Goal: Task Accomplishment & Management: Manage account settings

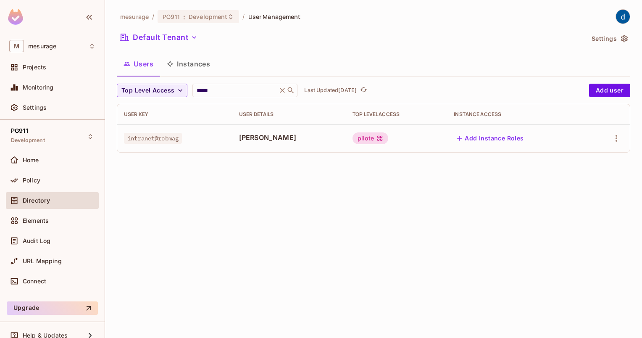
click at [198, 57] on button "Instances" at bounding box center [188, 63] width 57 height 21
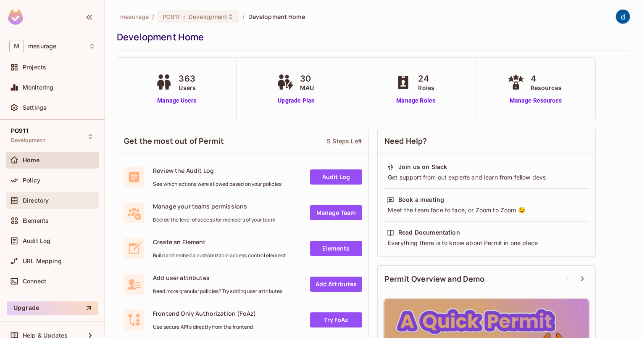
click at [40, 200] on span "Directory" at bounding box center [36, 200] width 26 height 7
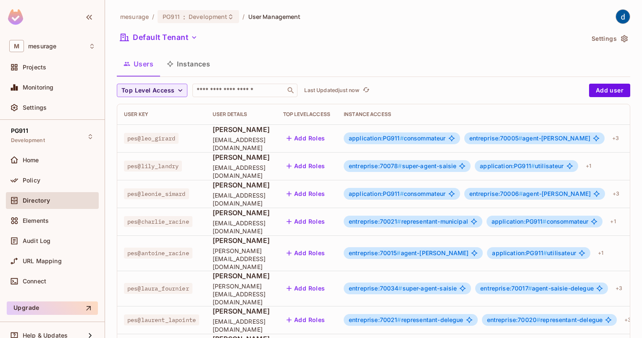
click at [192, 66] on button "Instances" at bounding box center [188, 63] width 57 height 21
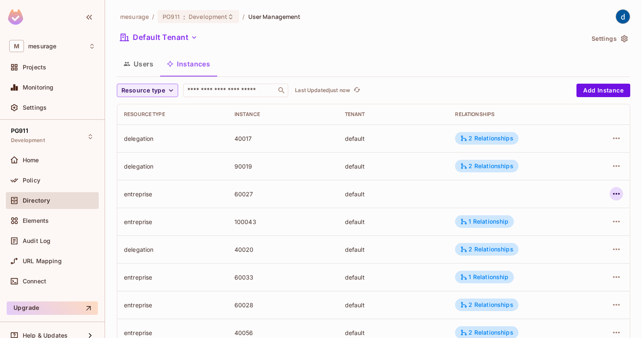
click at [611, 194] on icon "button" at bounding box center [616, 194] width 10 height 10
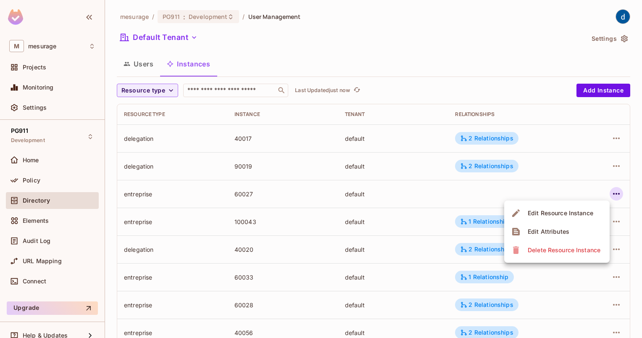
click at [541, 231] on div "Edit Attributes" at bounding box center [549, 231] width 42 height 8
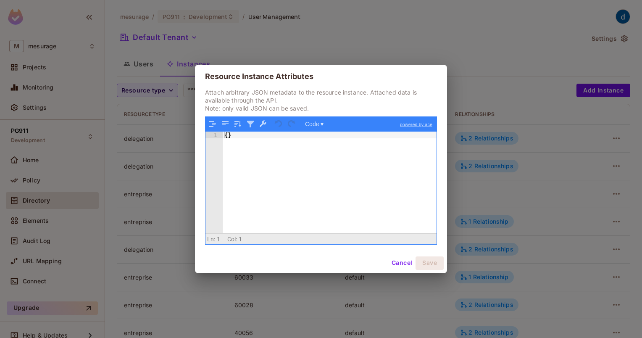
click at [402, 259] on button "Cancel" at bounding box center [401, 262] width 27 height 13
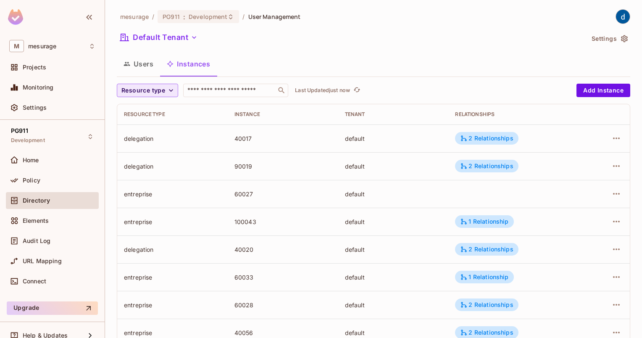
click at [160, 88] on span "Resource type" at bounding box center [143, 90] width 44 height 10
click at [144, 160] on span "entreprise" at bounding box center [143, 164] width 41 height 8
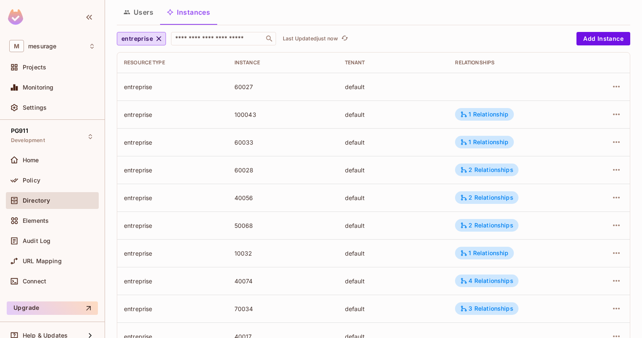
scroll to position [84, 0]
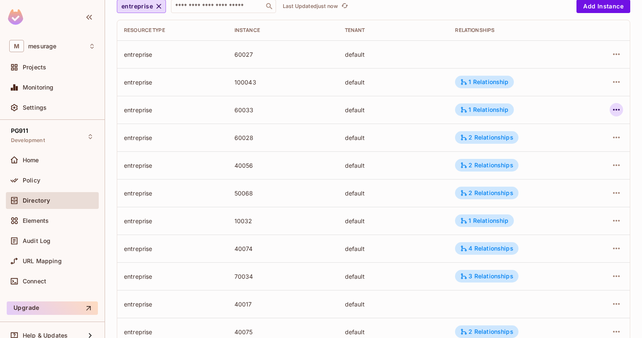
click at [611, 108] on icon "button" at bounding box center [616, 110] width 10 height 10
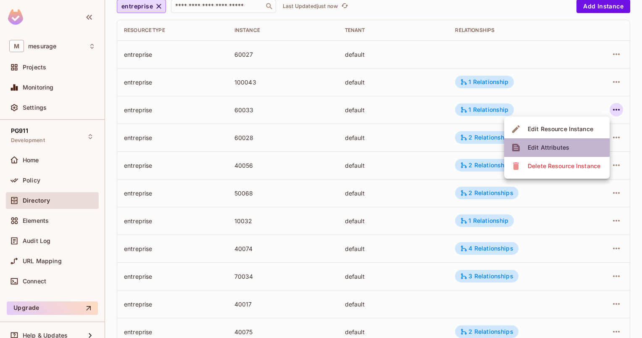
click at [572, 139] on li "Edit Attributes" at bounding box center [556, 147] width 105 height 18
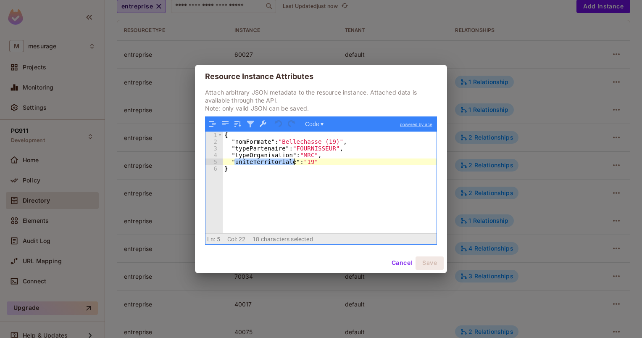
drag, startPoint x: 235, startPoint y: 163, endPoint x: 293, endPoint y: 161, distance: 58.0
click at [293, 161] on div "{ "nomFormate" : "Bellechasse (19)" , "typePartenaire" : "FOURNISSEUR" , "typeO…" at bounding box center [330, 188] width 214 height 115
click at [295, 161] on div "{ "nomFormate" : "Bellechasse (19)" , "typePartenaire" : "FOURNISSEUR" , "typeO…" at bounding box center [330, 181] width 214 height 101
click at [258, 161] on div "{ "nomFormate" : "Bellechasse (19)" , "typePartenaire" : "FOURNISSEUR" , "typeO…" at bounding box center [330, 188] width 214 height 115
drag, startPoint x: 231, startPoint y: 161, endPoint x: 318, endPoint y: 160, distance: 86.5
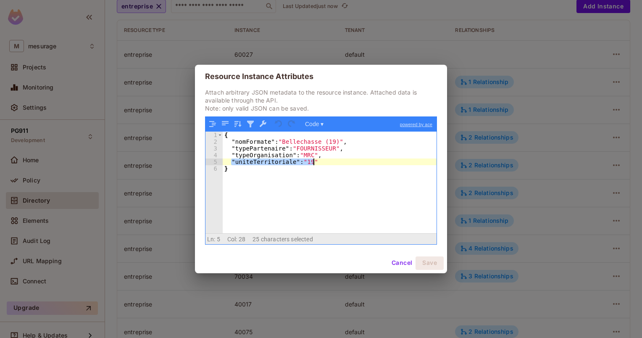
click at [318, 160] on div "{ "nomFormate" : "Bellechasse (19)" , "typePartenaire" : "FOURNISSEUR" , "typeO…" at bounding box center [330, 188] width 214 height 115
click at [393, 261] on button "Cancel" at bounding box center [401, 262] width 27 height 13
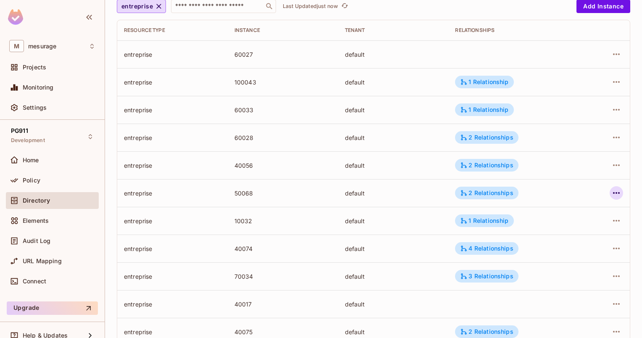
click at [613, 192] on icon "button" at bounding box center [616, 193] width 7 height 2
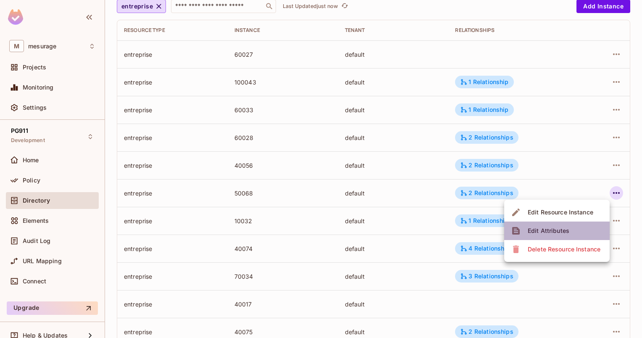
click at [550, 228] on div "Edit Attributes" at bounding box center [549, 230] width 42 height 8
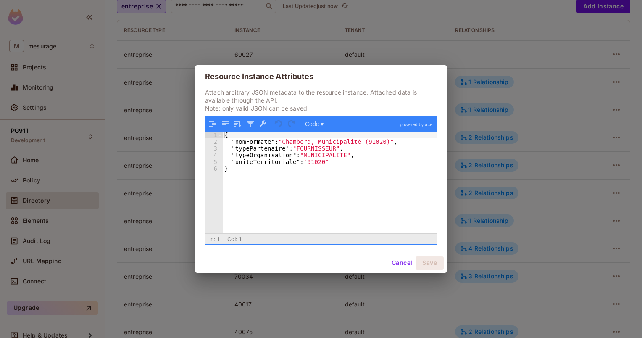
click at [311, 154] on div "{ "nomFormate" : "Chambord, Municipalité (91020)" , "typePartenaire" : "FOURNIS…" at bounding box center [330, 188] width 214 height 115
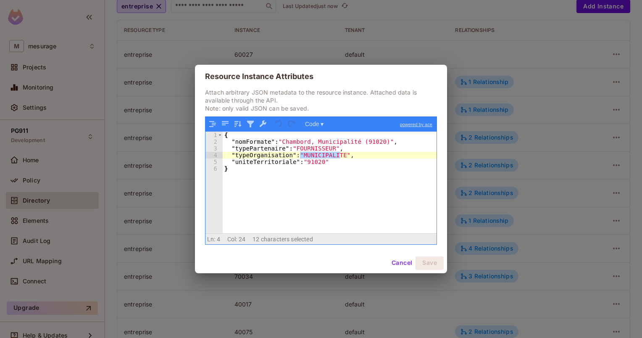
click at [307, 162] on div "{ "nomFormate" : "Chambord, Municipalité (91020)" , "typePartenaire" : "FOURNIS…" at bounding box center [330, 188] width 214 height 115
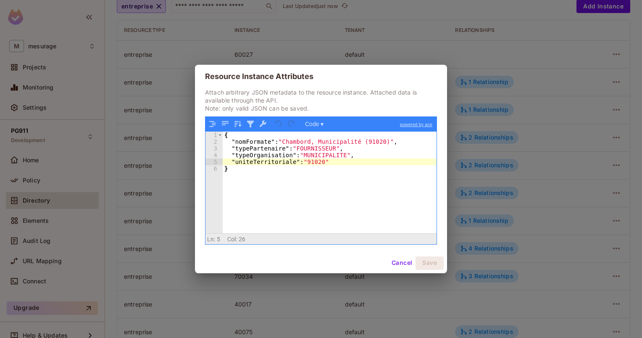
click at [396, 265] on button "Cancel" at bounding box center [401, 262] width 27 height 13
